Goal: Task Accomplishment & Management: Manage account settings

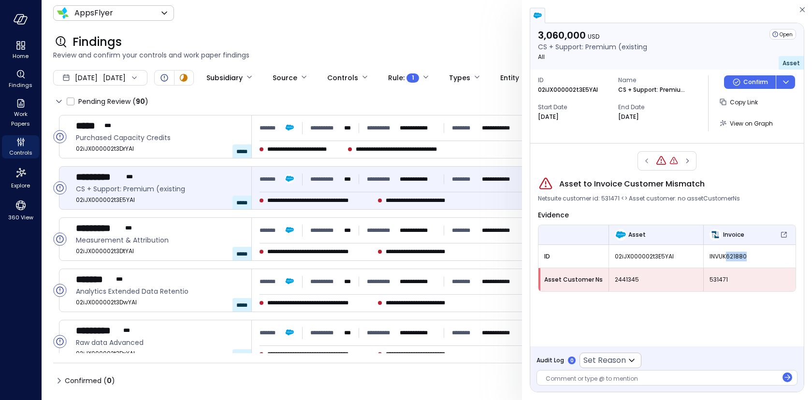
click at [745, 257] on span "INVUK621880" at bounding box center [749, 257] width 80 height 10
click at [721, 256] on span "INVUK621880" at bounding box center [749, 257] width 80 height 10
copy span "INVUK621880"
click at [804, 9] on icon "button" at bounding box center [802, 10] width 10 height 12
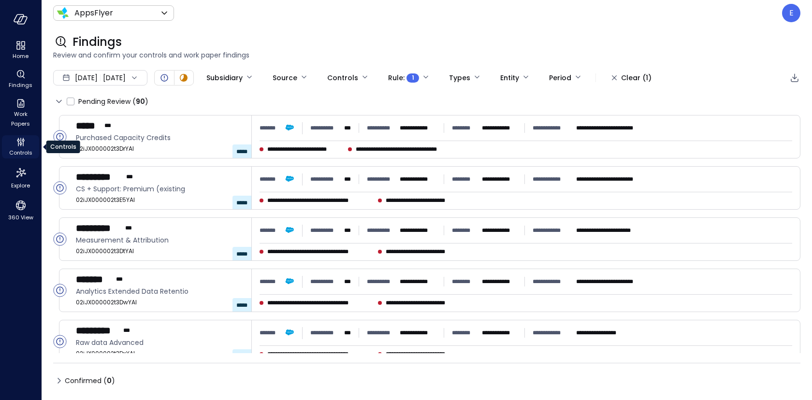
click at [16, 147] on icon "Controls" at bounding box center [21, 142] width 12 height 12
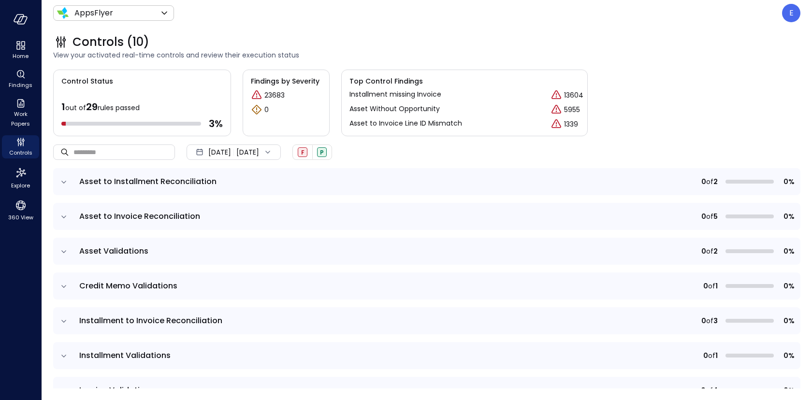
click at [64, 181] on icon "expand row" at bounding box center [64, 182] width 10 height 10
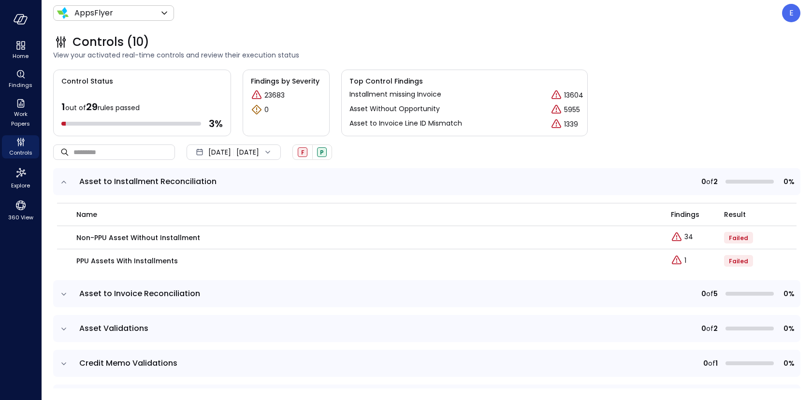
click at [64, 181] on icon "expand row" at bounding box center [64, 182] width 10 height 10
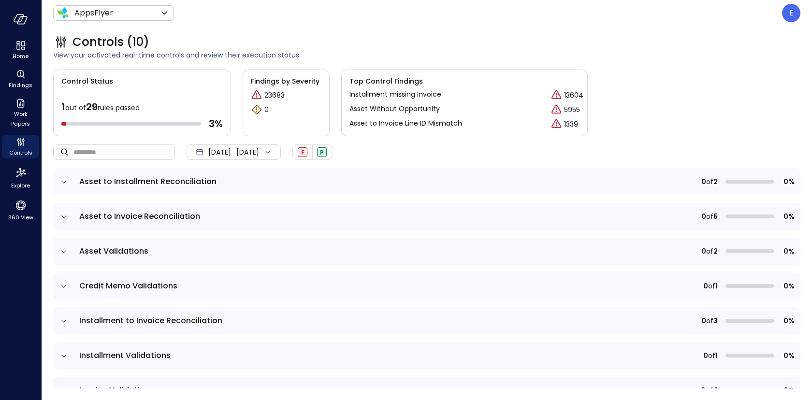
click at [68, 216] on icon "expand row" at bounding box center [64, 217] width 10 height 10
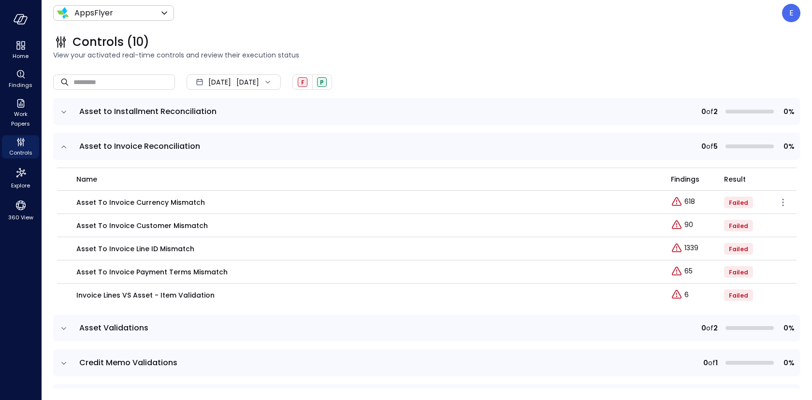
scroll to position [69, 0]
click at [685, 295] on p "6" at bounding box center [686, 296] width 4 height 10
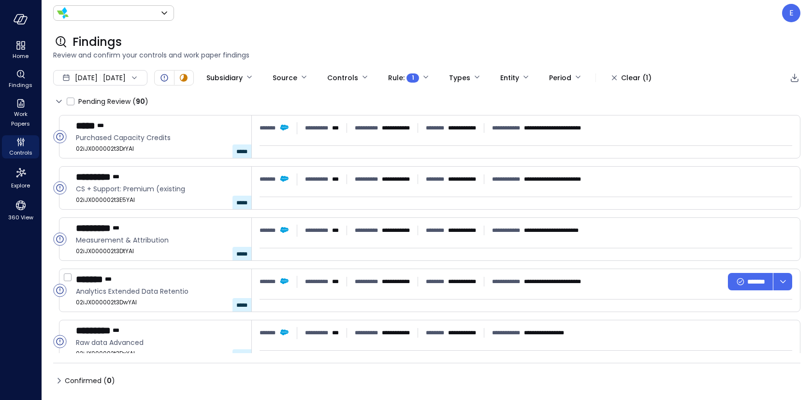
type input "*******"
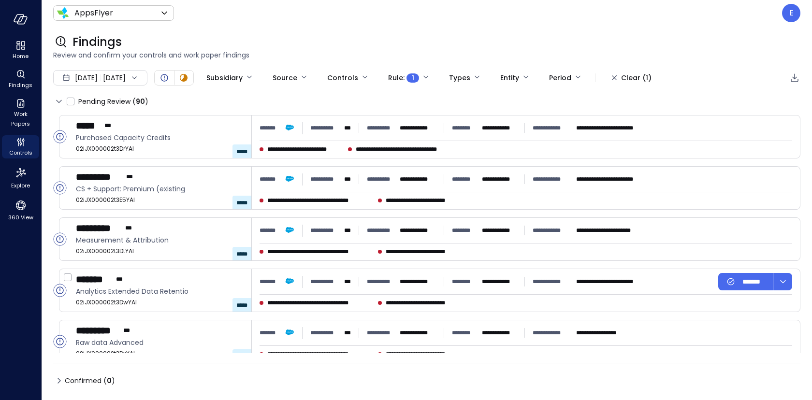
type input "****"
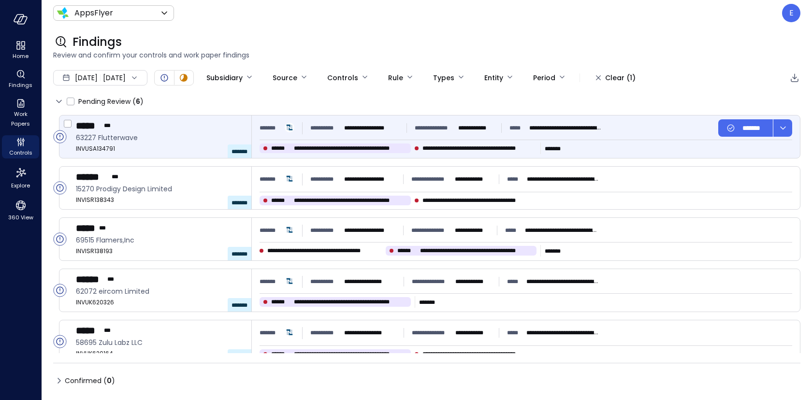
click at [196, 128] on div "***** ***" at bounding box center [160, 125] width 168 height 13
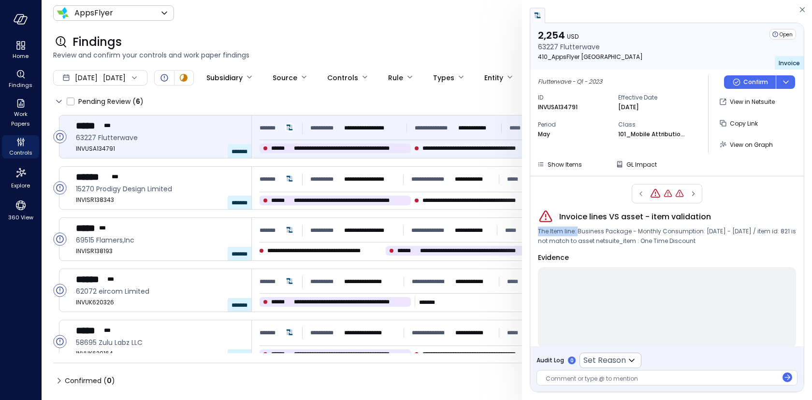
drag, startPoint x: 578, startPoint y: 232, endPoint x: 769, endPoint y: 226, distance: 190.9
click at [769, 226] on div "Invoice lines VS asset - item validation The Item line: Business Package - Mont…" at bounding box center [667, 278] width 258 height 139
click at [564, 105] on p "INVUSA134791" at bounding box center [558, 107] width 40 height 10
copy p "INVUSA134791"
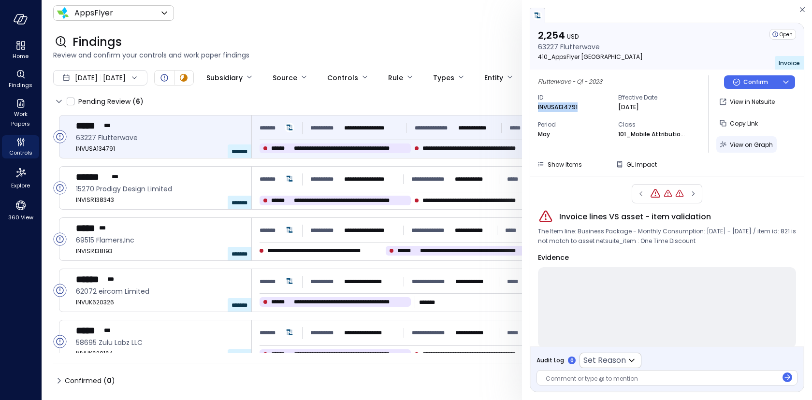
click at [743, 142] on span "View on Graph" at bounding box center [750, 145] width 43 height 8
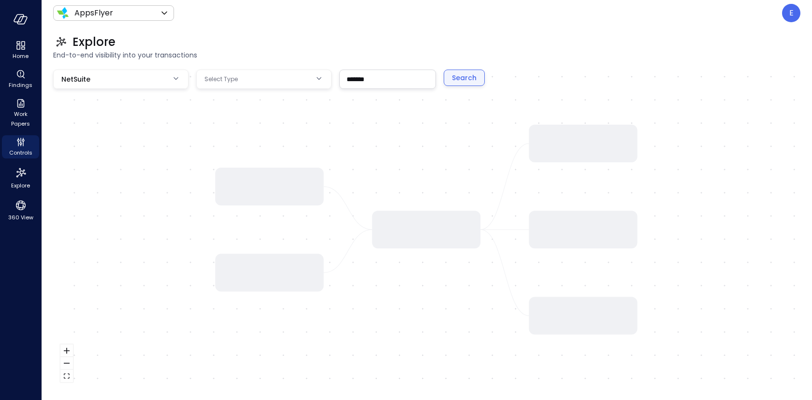
click at [463, 81] on div "Search" at bounding box center [464, 78] width 25 height 12
click at [291, 85] on body "Home Findings Work Papers Controls Explore 360 View AppsFlyer ******* ​ E Explo…" at bounding box center [406, 200] width 812 height 400
click at [341, 32] on div at bounding box center [406, 200] width 812 height 400
click at [460, 80] on div "Search" at bounding box center [464, 78] width 25 height 12
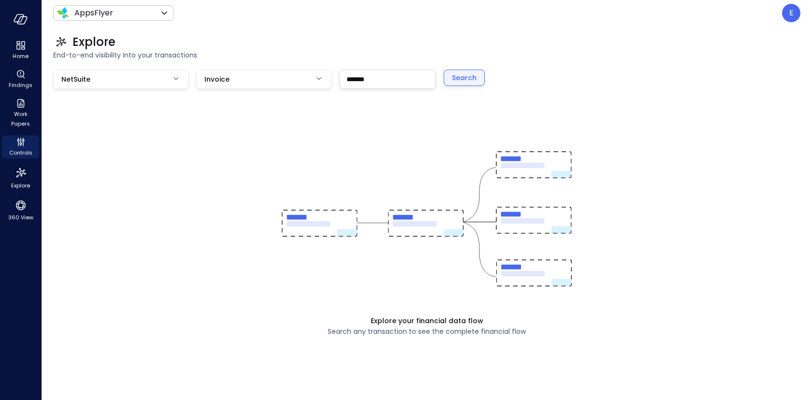
click at [460, 80] on div "Search" at bounding box center [464, 78] width 25 height 12
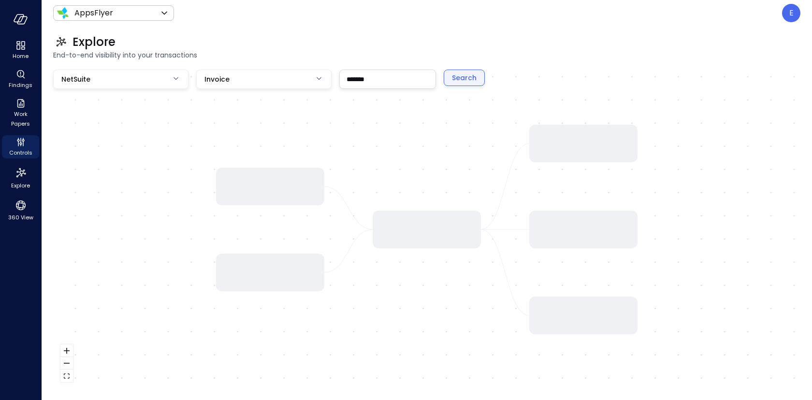
click at [459, 80] on div "Search" at bounding box center [464, 78] width 25 height 12
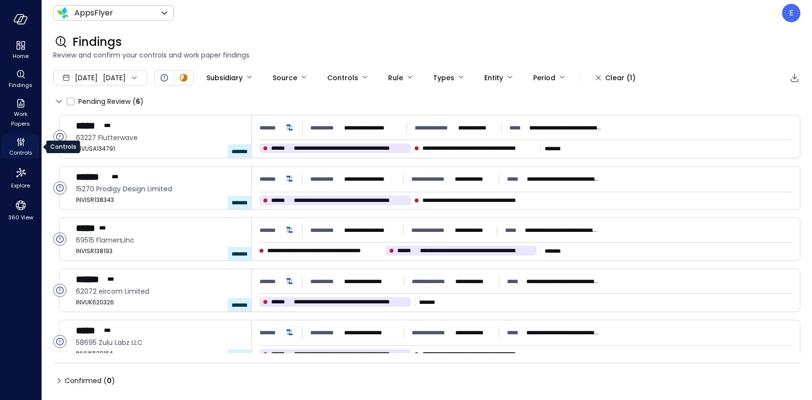
click at [22, 145] on icon "Controls" at bounding box center [21, 142] width 12 height 12
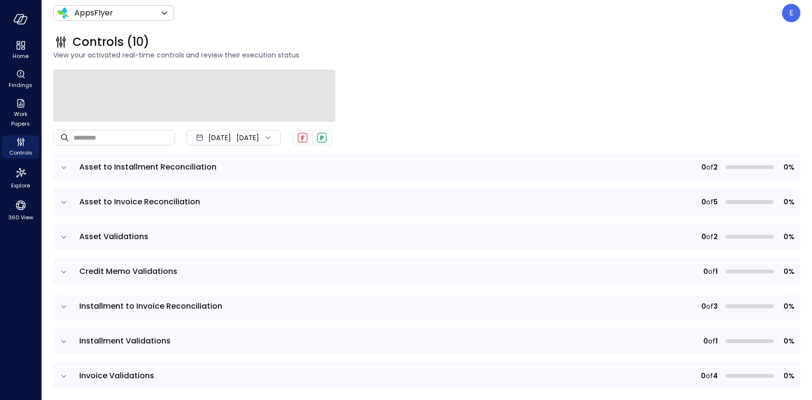
click at [66, 202] on icon "expand row" at bounding box center [64, 203] width 10 height 10
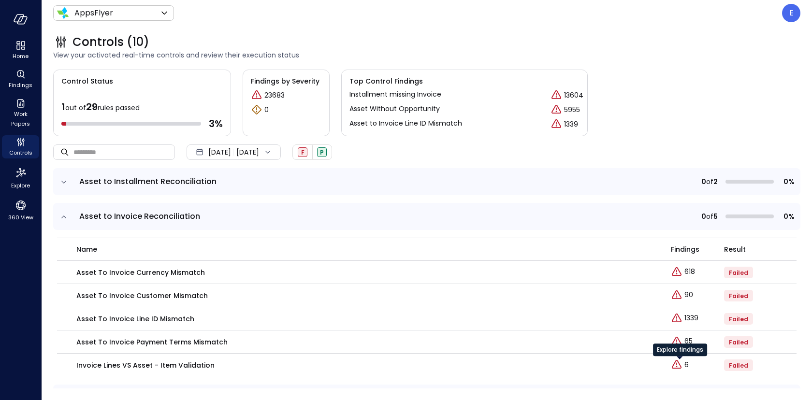
click at [678, 362] on div "Explore findings" at bounding box center [680, 352] width 54 height 19
click at [683, 364] on link "6" at bounding box center [680, 365] width 18 height 12
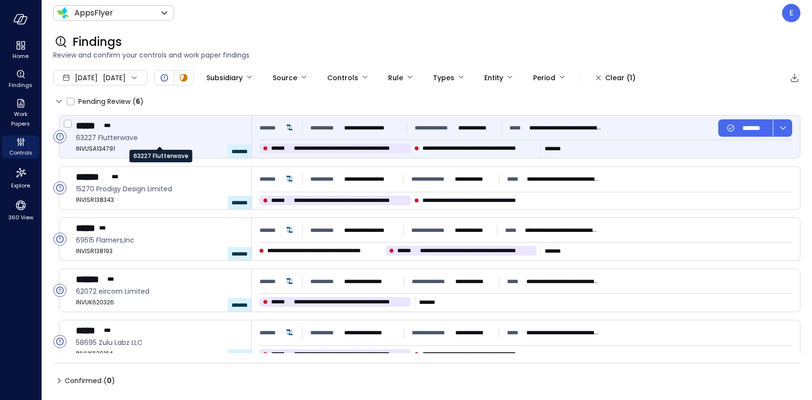
click at [181, 137] on span "63227 Flutterwave" at bounding box center [160, 137] width 168 height 11
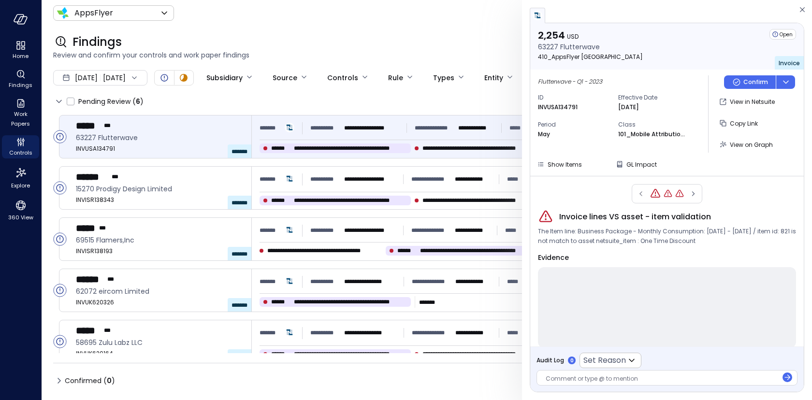
drag, startPoint x: 727, startPoint y: 142, endPoint x: 316, endPoint y: 1, distance: 434.0
click at [0, 0] on div "**********" at bounding box center [406, 200] width 812 height 400
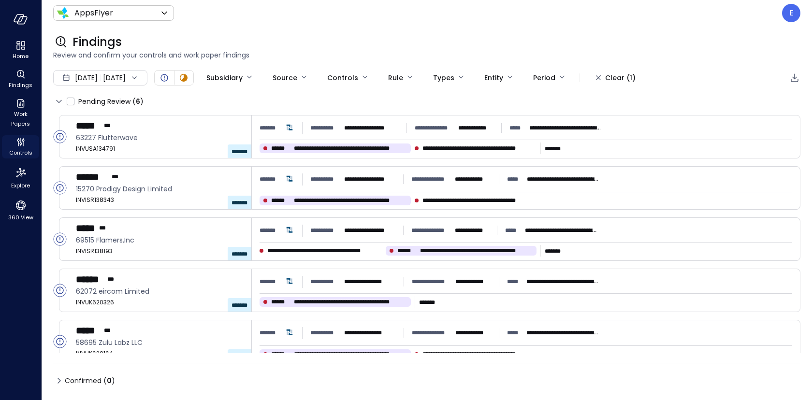
click at [19, 147] on icon "Controls" at bounding box center [21, 142] width 12 height 12
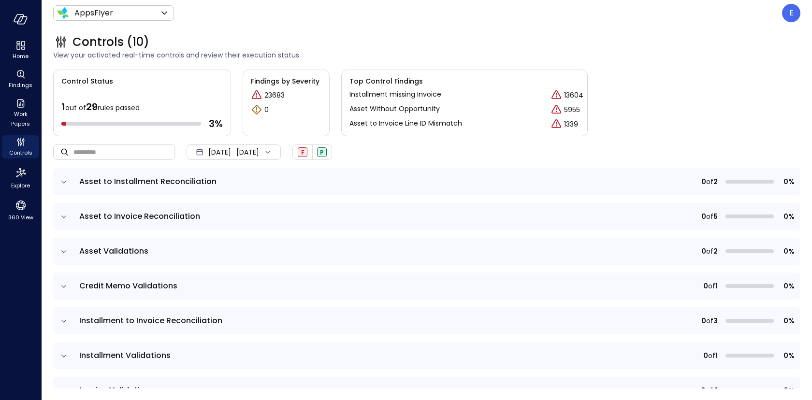
click at [64, 215] on icon "expand row" at bounding box center [63, 216] width 5 height 2
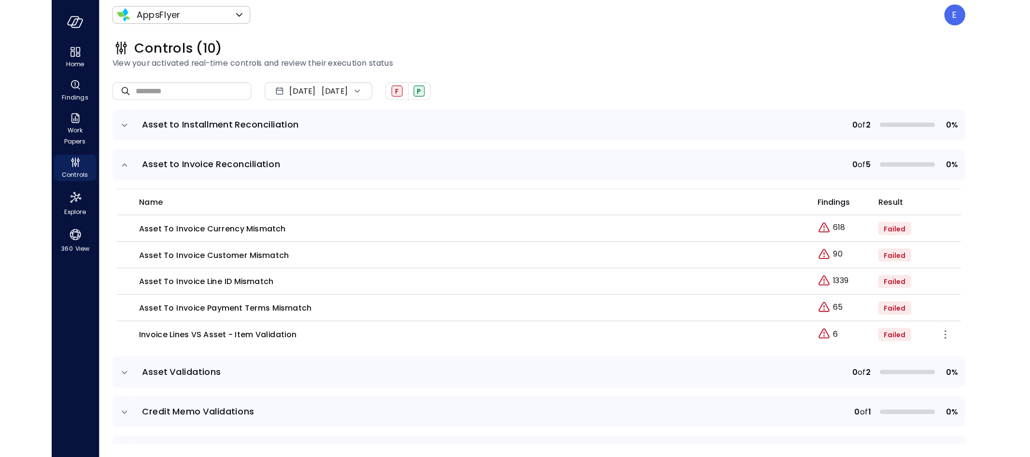
scroll to position [73, 0]
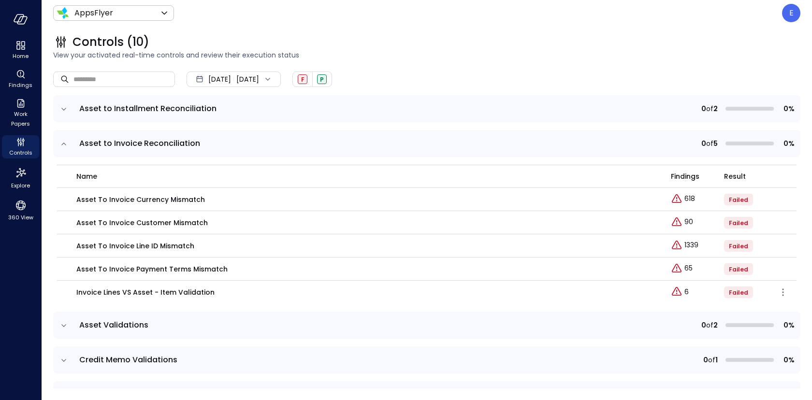
click at [195, 294] on p "Invoice lines VS asset - item validation" at bounding box center [145, 292] width 138 height 11
click at [782, 292] on icon "button" at bounding box center [783, 292] width 12 height 12
click at [756, 306] on p "Edit control" at bounding box center [748, 306] width 38 height 10
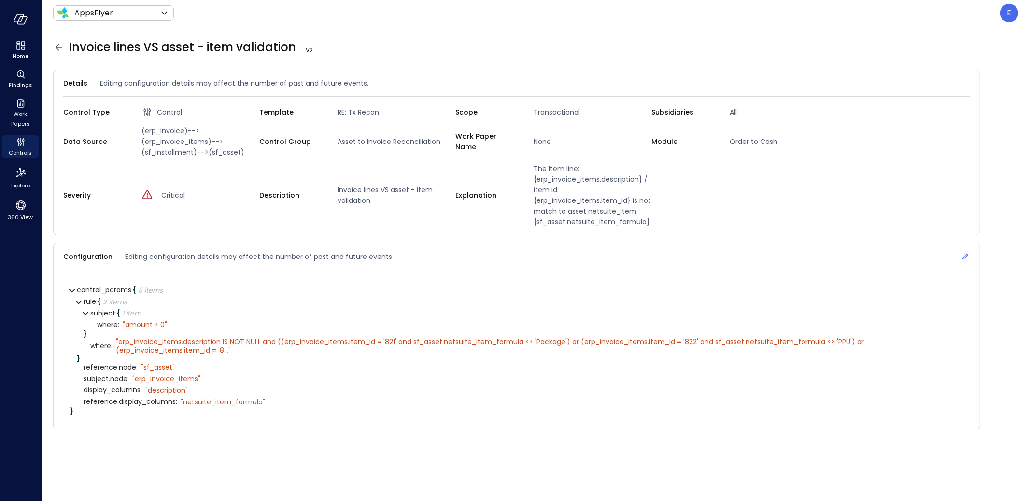
click at [811, 257] on icon at bounding box center [966, 257] width 10 height 10
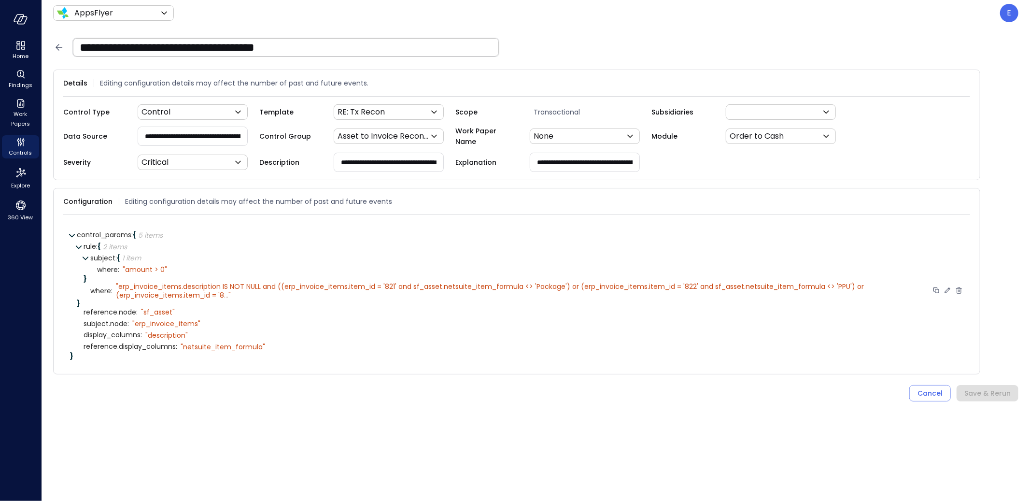
click at [811, 286] on icon at bounding box center [947, 290] width 9 height 9
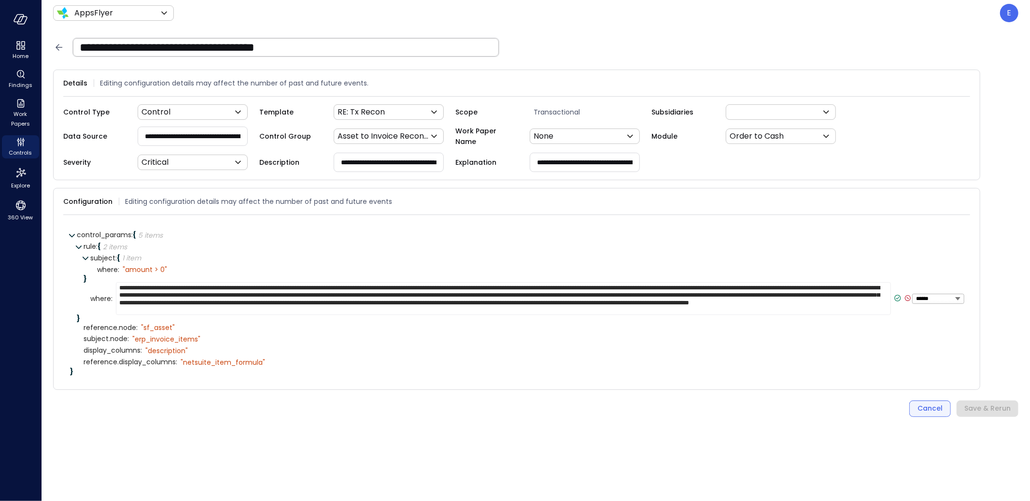
click at [811, 400] on button "Cancel" at bounding box center [931, 408] width 42 height 16
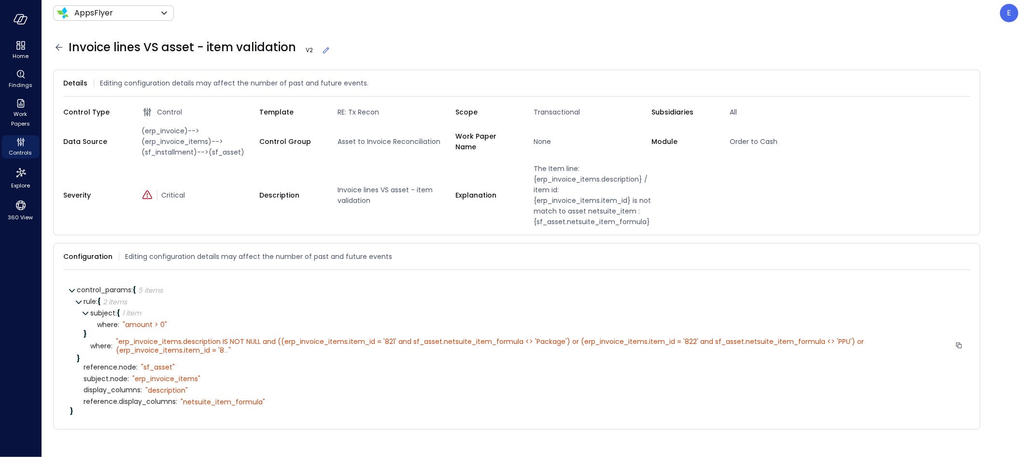
click at [59, 45] on icon at bounding box center [59, 48] width 12 height 12
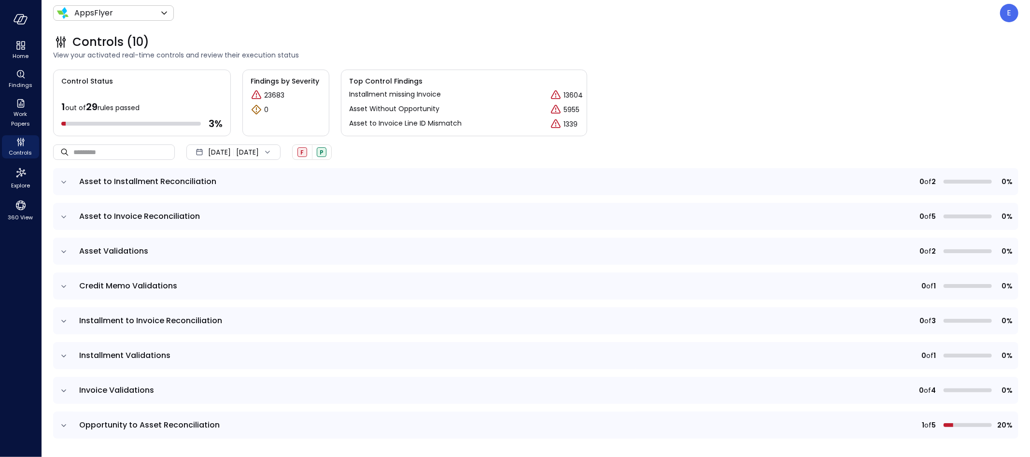
click at [178, 324] on span "Installment to Invoice Reconciliation" at bounding box center [150, 320] width 143 height 11
click at [64, 321] on icon "expand row" at bounding box center [64, 321] width 10 height 10
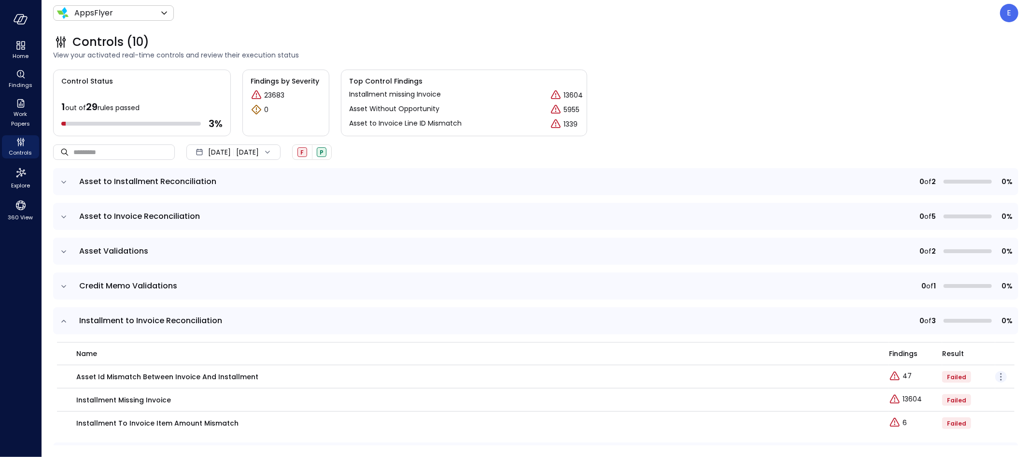
click at [811, 377] on icon "button" at bounding box center [1001, 376] width 1 height 1
click at [811, 390] on p "Edit control" at bounding box center [967, 390] width 38 height 10
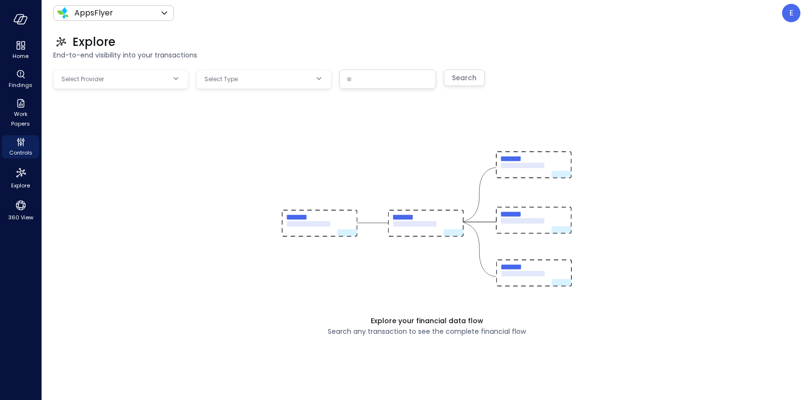
type input "**********"
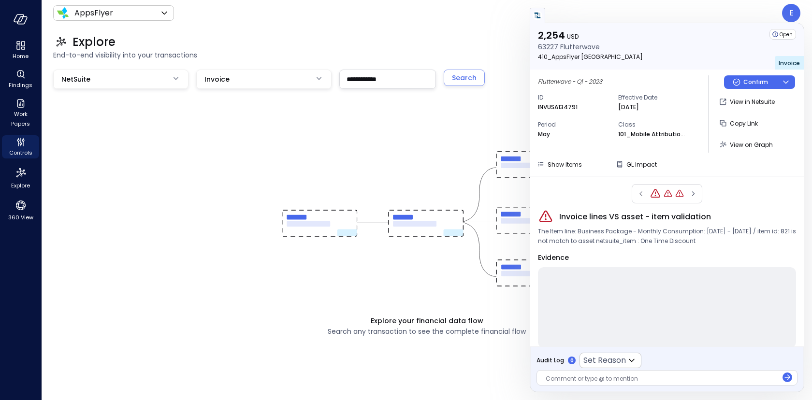
click at [588, 233] on span "The Item line: Business Package - Monthly Consumption: [DATE] - [DATE] / item i…" at bounding box center [667, 236] width 258 height 19
drag, startPoint x: 680, startPoint y: 241, endPoint x: 732, endPoint y: 245, distance: 52.8
click at [732, 244] on span "The Item line: Business Package - Monthly Consumption: [DATE] - [DATE] / item i…" at bounding box center [667, 236] width 258 height 19
copy span "One Time Discount"
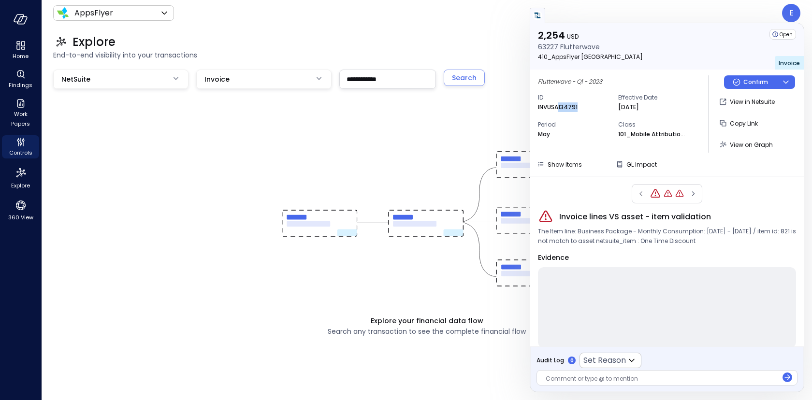
drag, startPoint x: 559, startPoint y: 107, endPoint x: 578, endPoint y: 106, distance: 18.9
click at [578, 106] on div "INVUSA134791" at bounding box center [572, 107] width 68 height 10
copy p "134791"
click at [569, 164] on span "Show Items" at bounding box center [564, 164] width 34 height 8
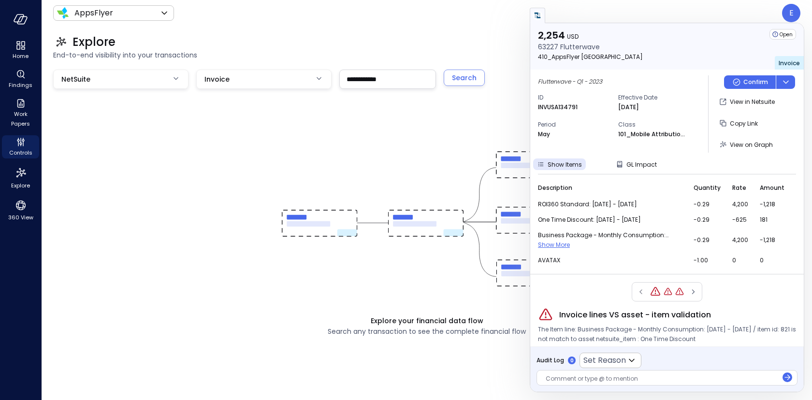
click at [565, 243] on span "Show More" at bounding box center [554, 245] width 32 height 8
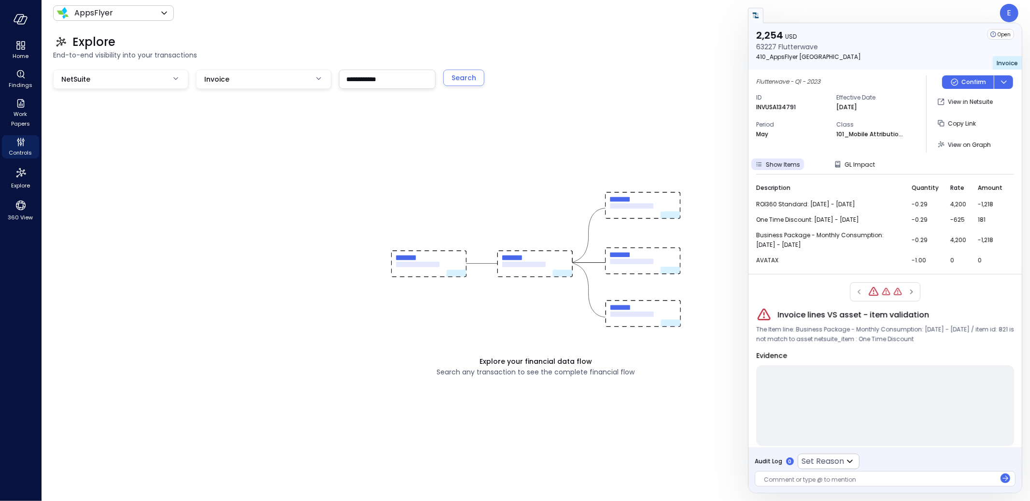
click at [799, 314] on span "Invoice lines VS asset - item validation" at bounding box center [854, 315] width 152 height 12
click at [799, 315] on span "Invoice lines VS asset - item validation" at bounding box center [854, 315] width 152 height 12
copy span "Invoice lines VS asset - item validation"
click at [21, 149] on span "Controls" at bounding box center [20, 153] width 23 height 10
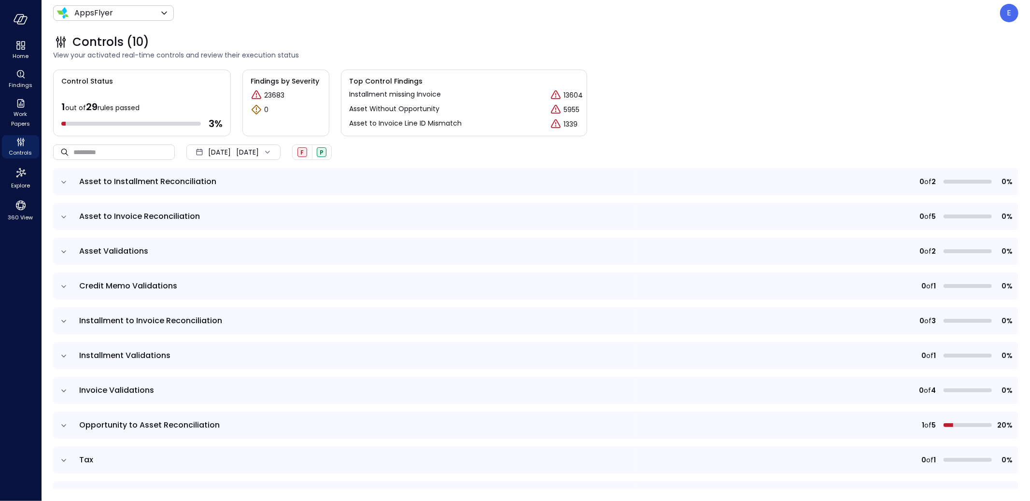
click at [63, 215] on icon "expand row" at bounding box center [64, 217] width 10 height 10
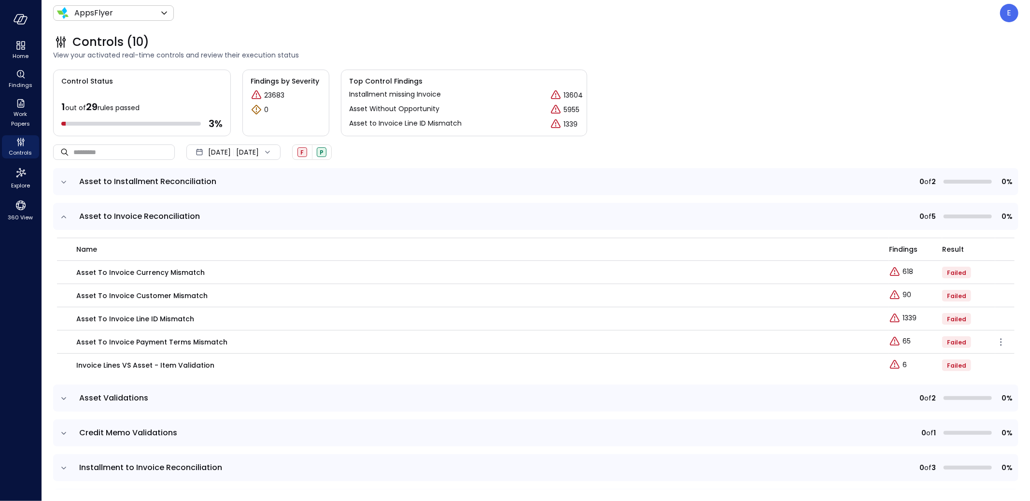
click at [145, 343] on p "Asset To Invoice Payment Terms Mismatch" at bounding box center [151, 342] width 151 height 11
click at [63, 399] on icon "expand row" at bounding box center [64, 397] width 10 height 10
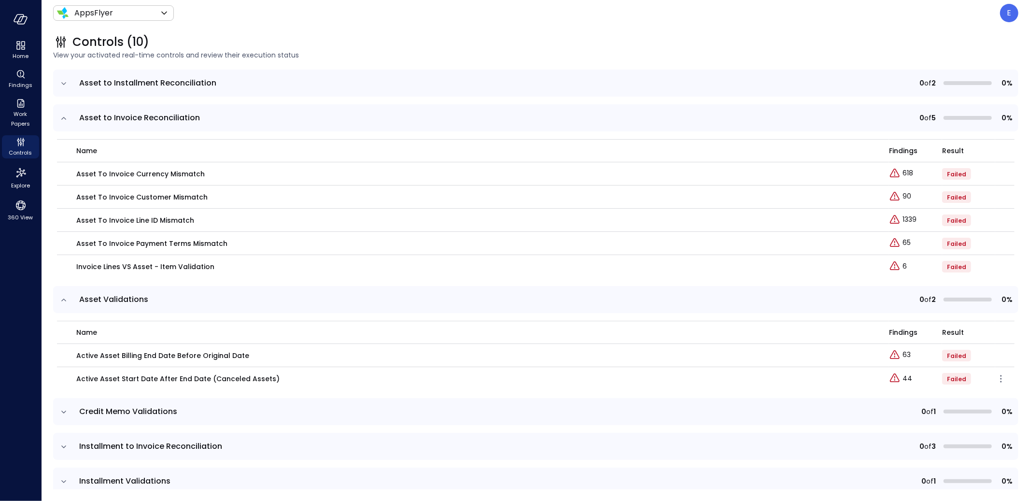
scroll to position [105, 0]
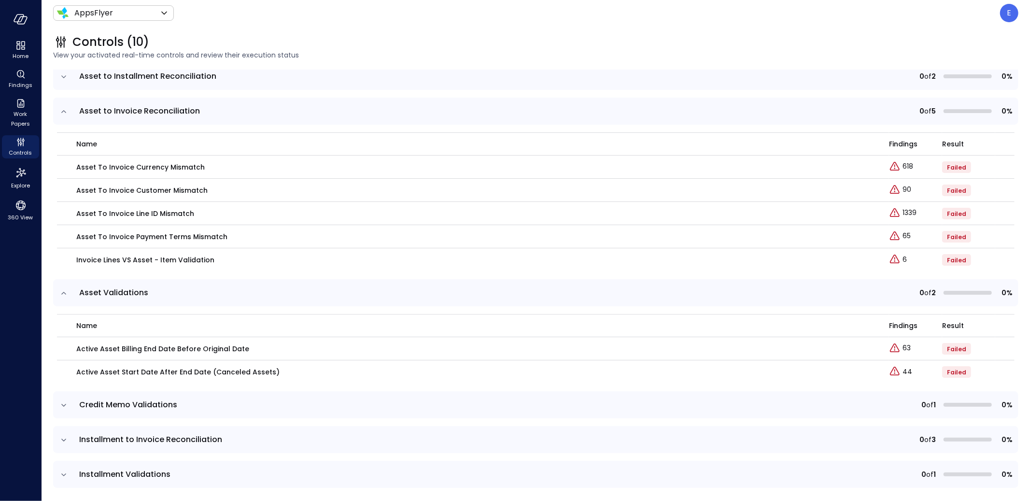
drag, startPoint x: 65, startPoint y: 296, endPoint x: 70, endPoint y: 298, distance: 5.0
click at [65, 295] on icon "expand row" at bounding box center [64, 293] width 10 height 10
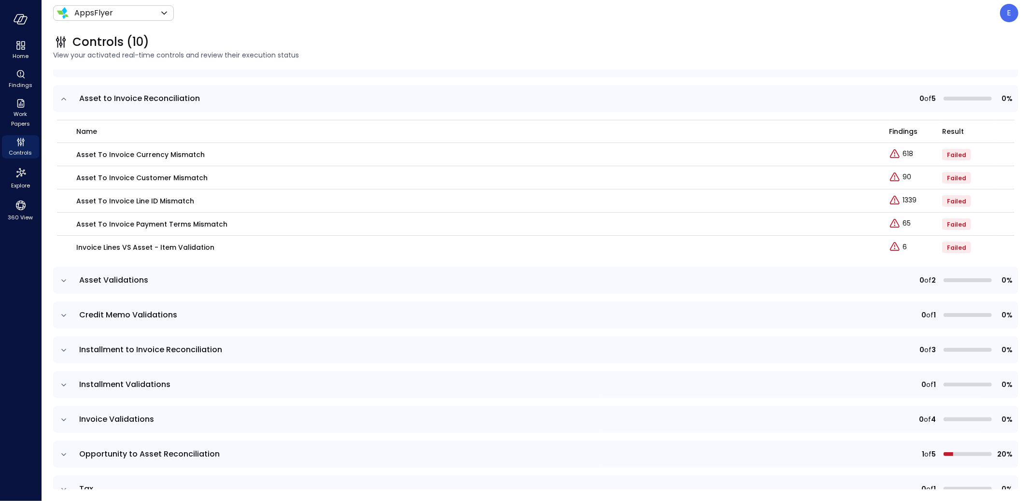
scroll to position [143, 0]
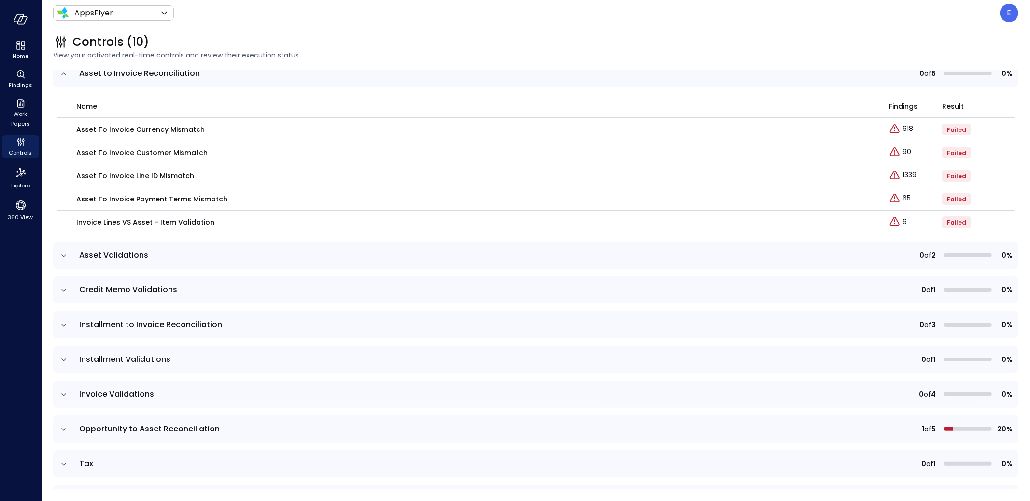
click at [61, 324] on icon "expand row" at bounding box center [64, 325] width 10 height 10
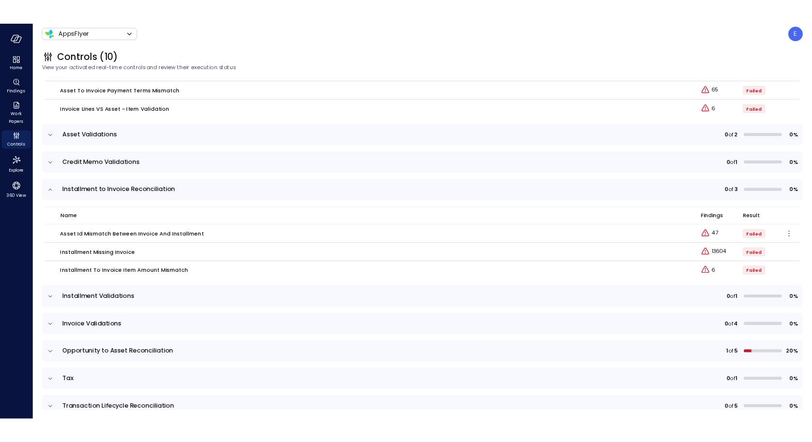
scroll to position [254, 0]
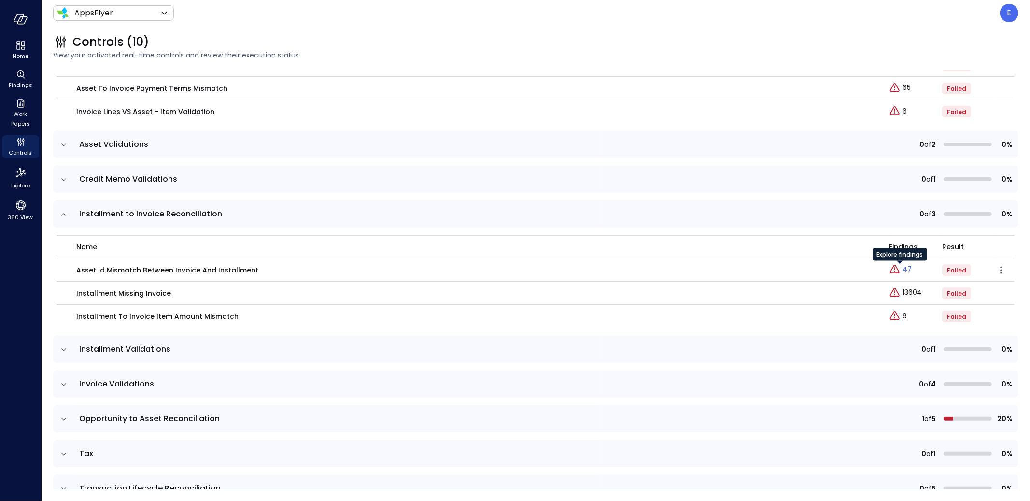
click at [811, 268] on p "47" at bounding box center [907, 269] width 9 height 10
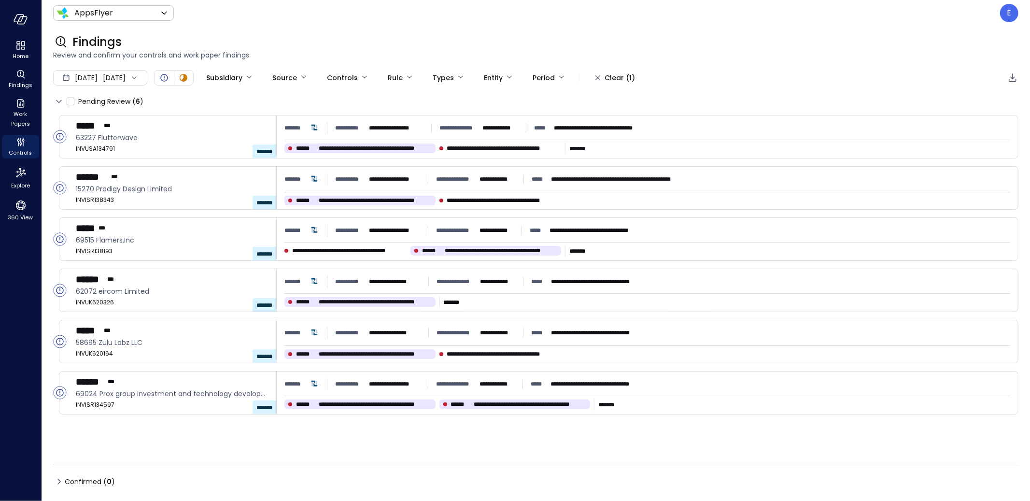
type input "****"
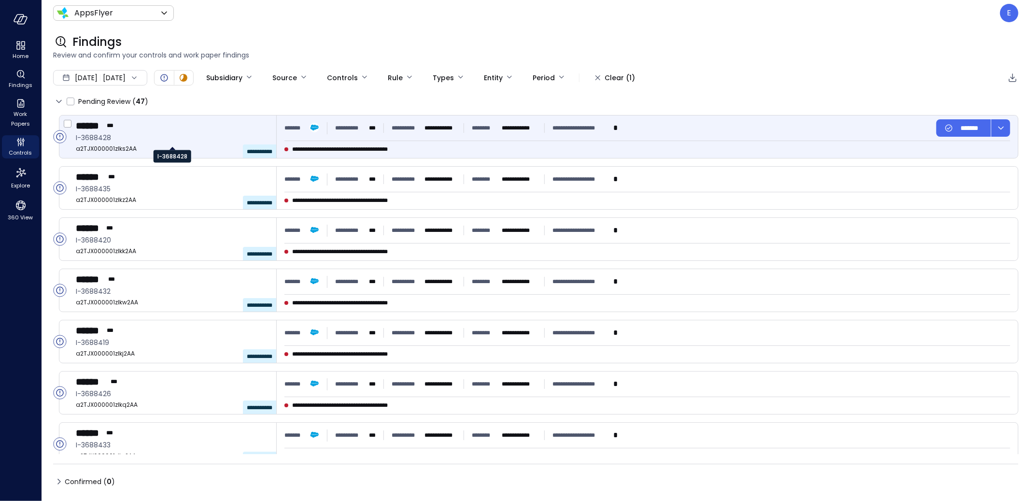
click at [194, 134] on span "I-3688428" at bounding box center [172, 137] width 193 height 11
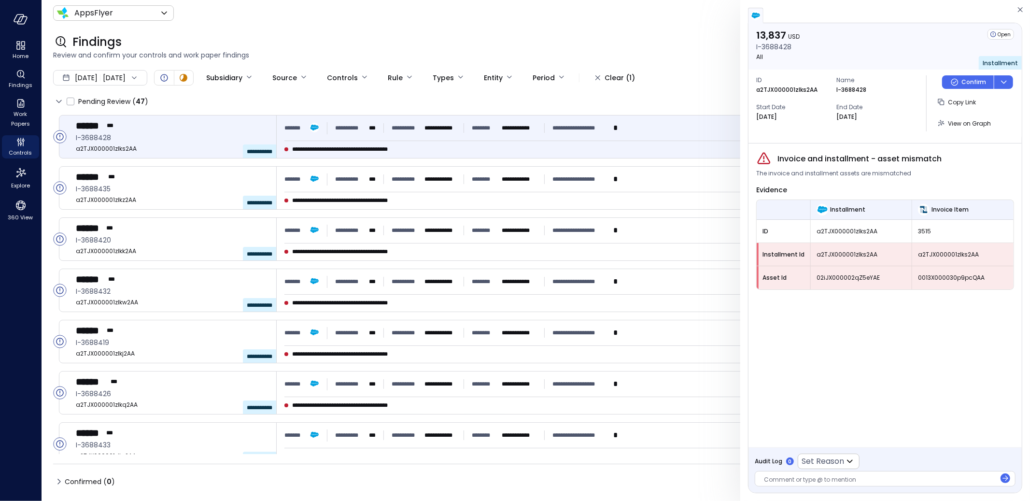
click at [794, 88] on p "a2TJX000001zlks2AA" at bounding box center [786, 90] width 61 height 10
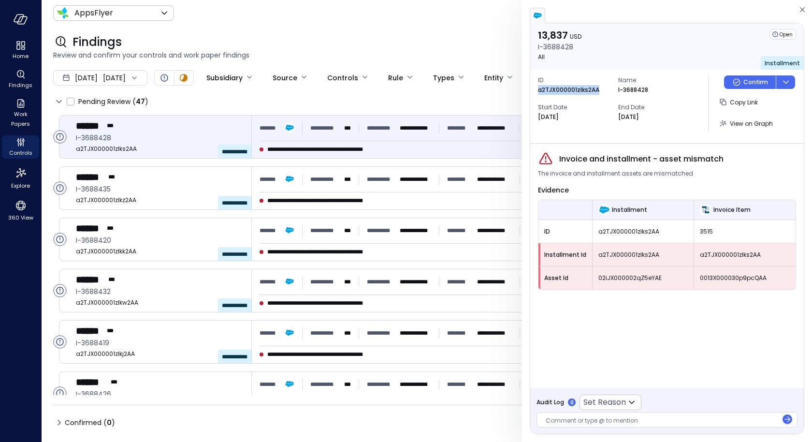
click at [629, 89] on p "I-3688428" at bounding box center [633, 90] width 30 height 10
click at [705, 228] on span "3515" at bounding box center [744, 232] width 90 height 10
click at [705, 229] on span "3515" at bounding box center [744, 232] width 90 height 10
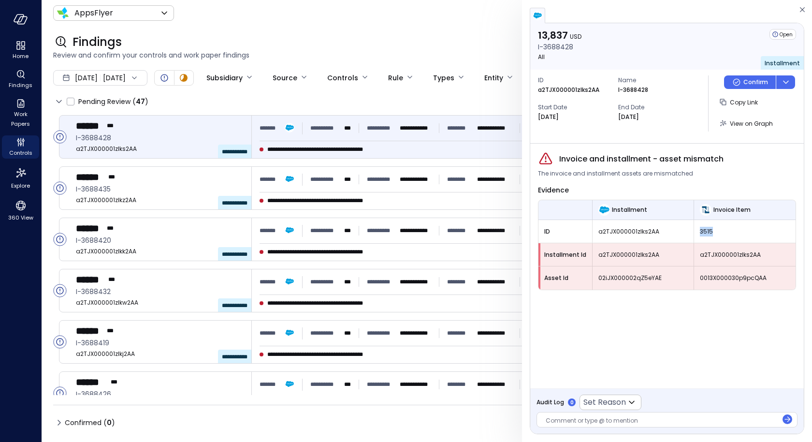
click at [697, 232] on div "3515" at bounding box center [744, 231] width 101 height 17
drag, startPoint x: 700, startPoint y: 230, endPoint x: 761, endPoint y: 254, distance: 65.3
click at [700, 230] on span "3515" at bounding box center [744, 232] width 90 height 10
click at [648, 345] on div "Invoice and installment - asset mismatch The invoice and installment assets are…" at bounding box center [666, 265] width 273 height 244
click at [553, 91] on p "a2TJX000001zlks2AA" at bounding box center [568, 90] width 61 height 10
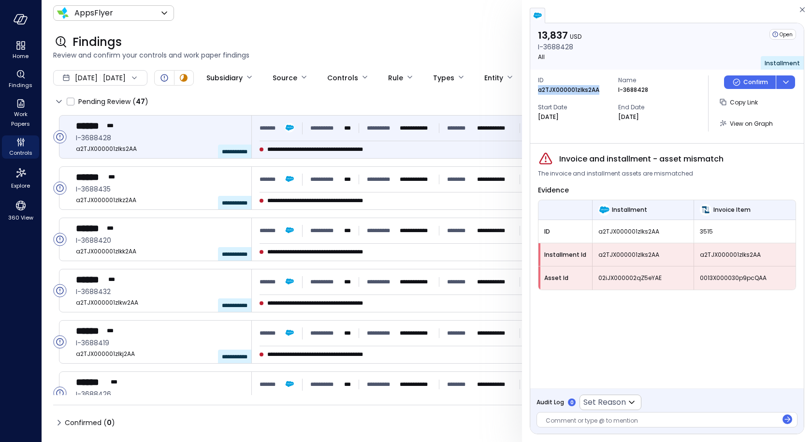
click at [553, 91] on p "a2TJX000001zlks2AA" at bounding box center [568, 90] width 61 height 10
copy p "a2TJX000001zlks2AA"
click at [24, 139] on icon "Controls" at bounding box center [21, 142] width 12 height 12
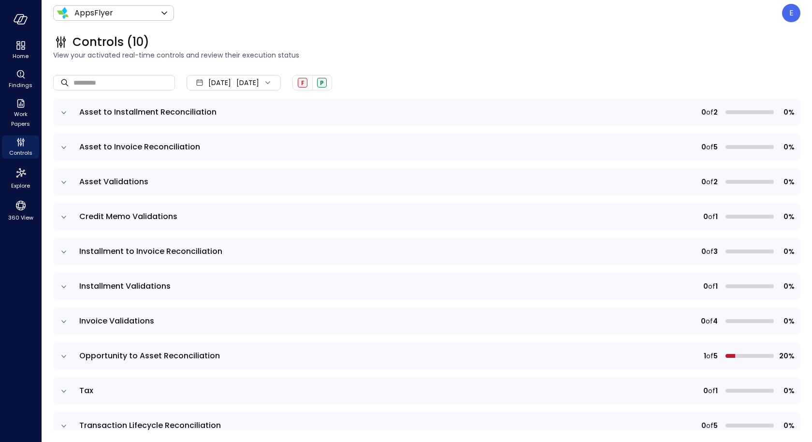
scroll to position [85, 0]
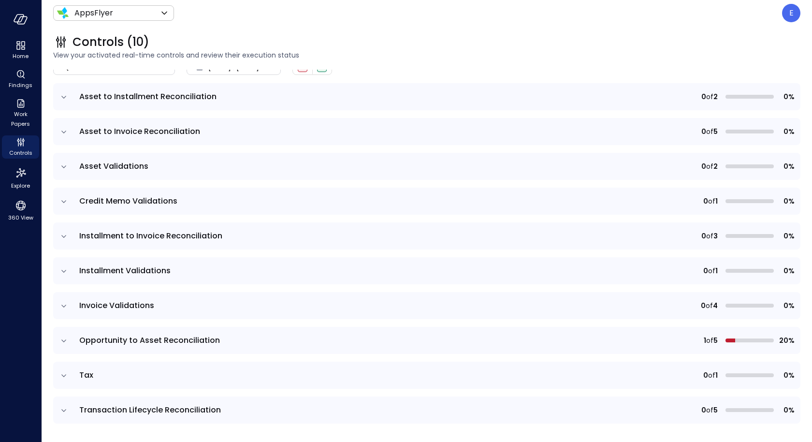
click at [67, 233] on icon "expand row" at bounding box center [64, 236] width 10 height 10
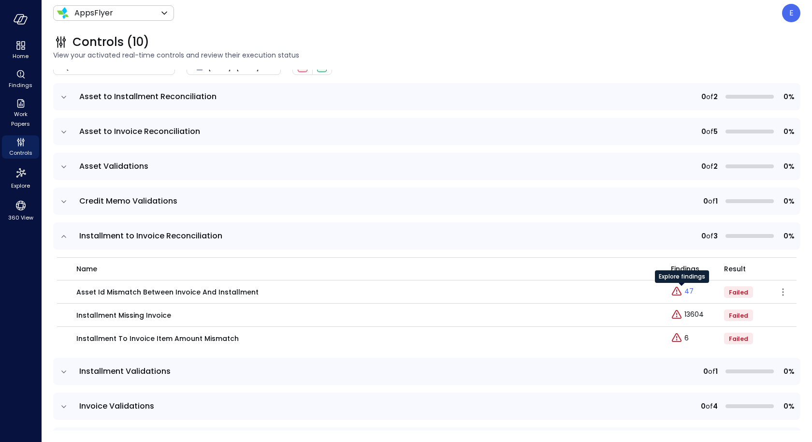
click at [685, 291] on p "47" at bounding box center [688, 291] width 9 height 10
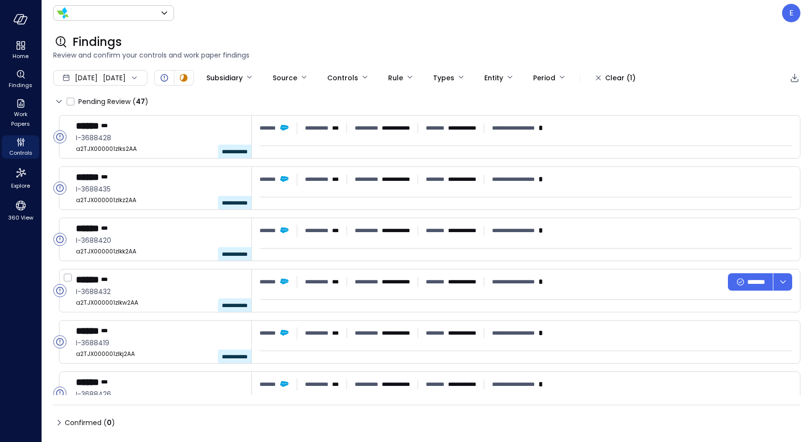
type input "*******"
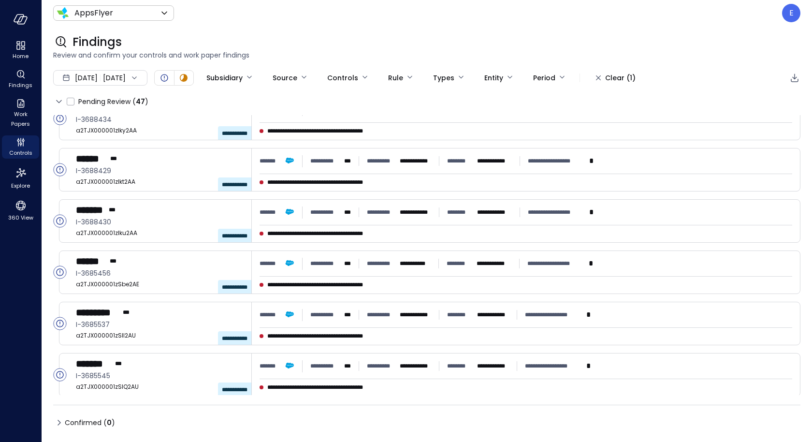
scroll to position [736, 0]
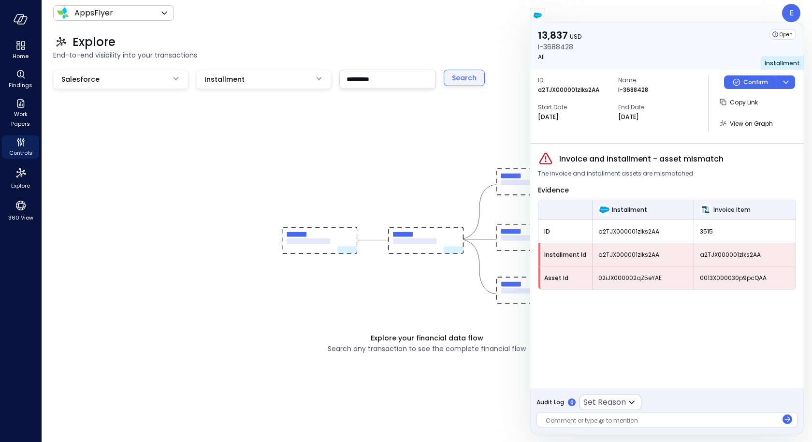
click at [462, 80] on div "Search" at bounding box center [464, 78] width 25 height 12
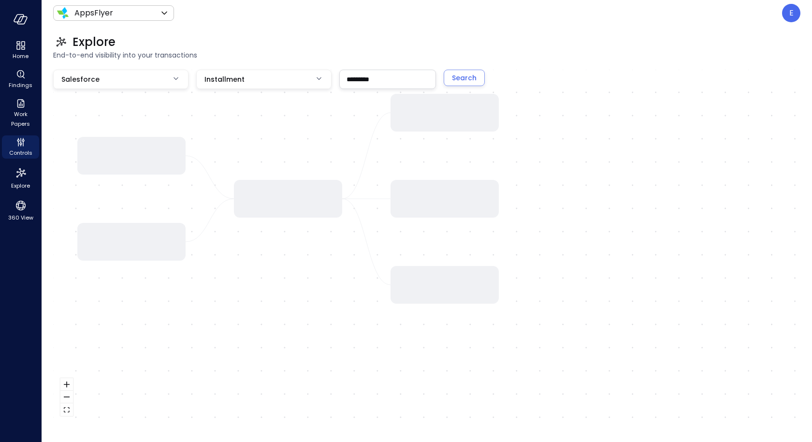
click at [369, 81] on input "*********" at bounding box center [388, 79] width 96 height 18
click at [368, 81] on input "*********" at bounding box center [388, 79] width 96 height 18
paste input "*********"
type input "**********"
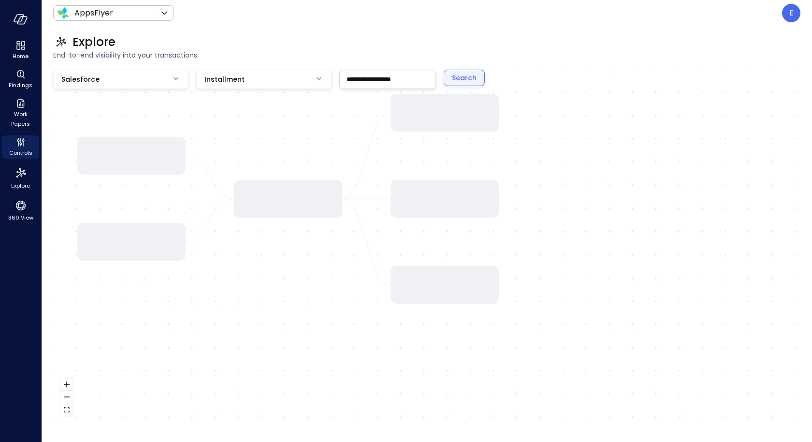
click at [463, 79] on div "Search" at bounding box center [464, 78] width 25 height 12
